Goal: Task Accomplishment & Management: Complete application form

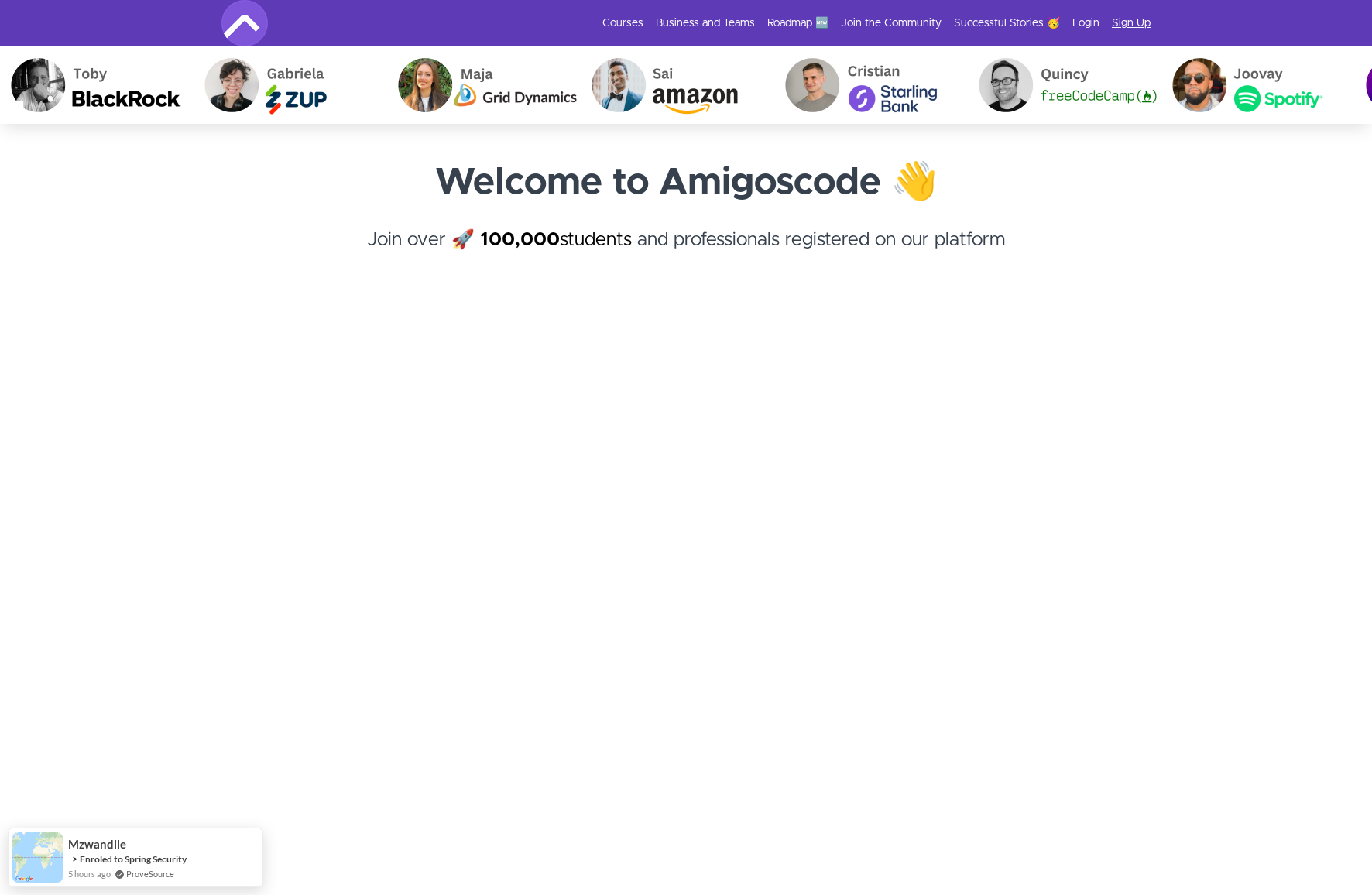
click at [1132, 23] on link "Sign Up" at bounding box center [1131, 23] width 39 height 16
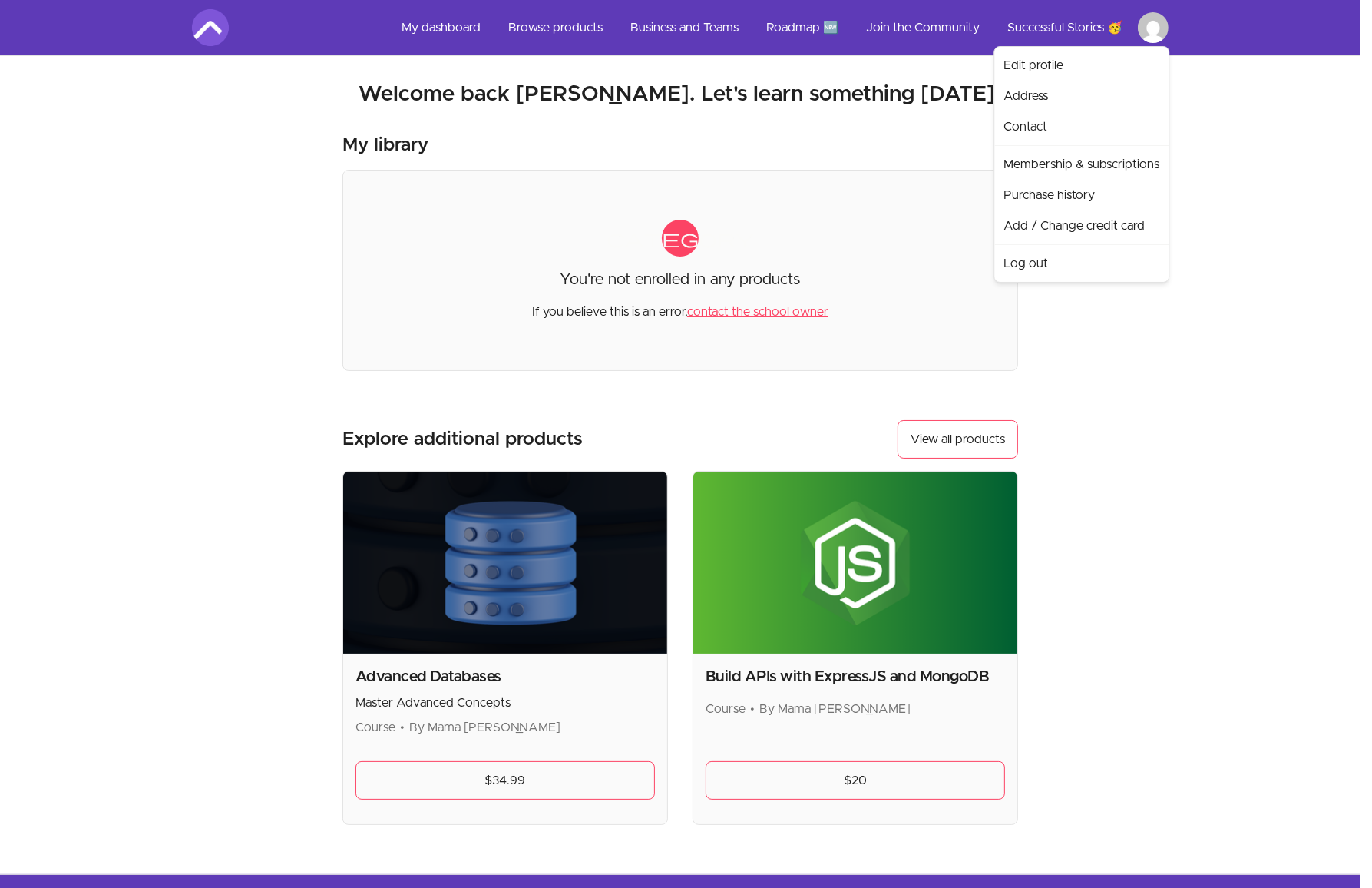
click at [1155, 28] on html "Skip to main content Main menu Includes navigation links and user settings My d…" at bounding box center [686, 521] width 1372 height 1041
click at [1260, 176] on html "Skip to main content Main menu Includes navigation links and user settings My d…" at bounding box center [686, 521] width 1372 height 1041
